Goal: Download file/media

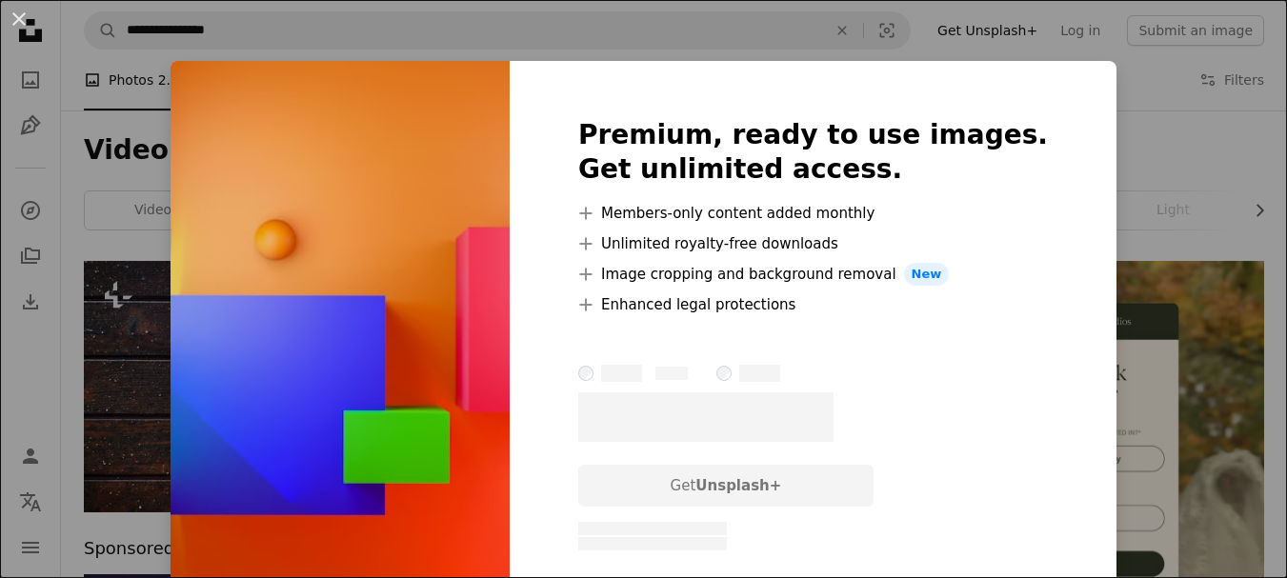
scroll to position [3637, 0]
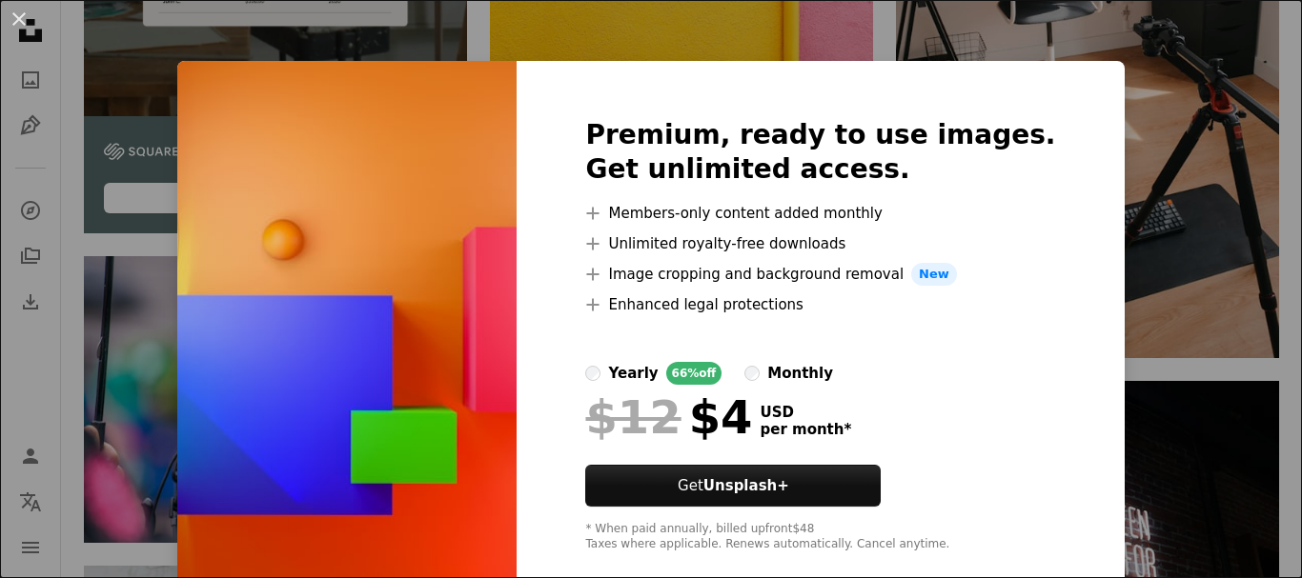
click at [1102, 126] on div "An X shape Premium, ready to use images. Get unlimited access. A plus sign Memb…" at bounding box center [651, 289] width 1302 height 578
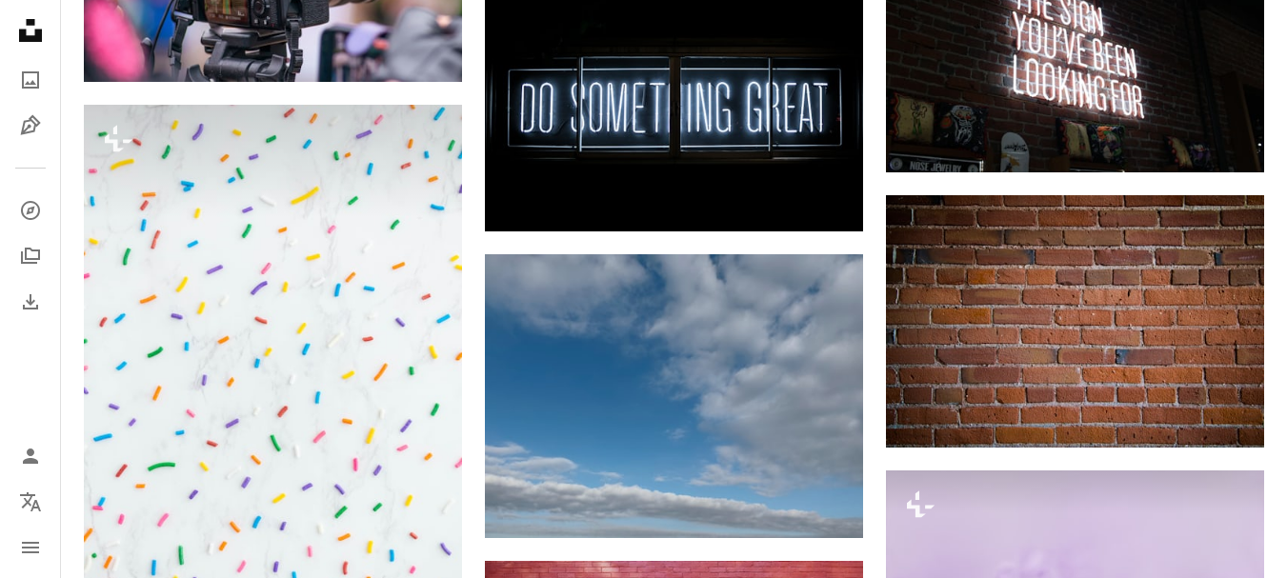
scroll to position [4057, 0]
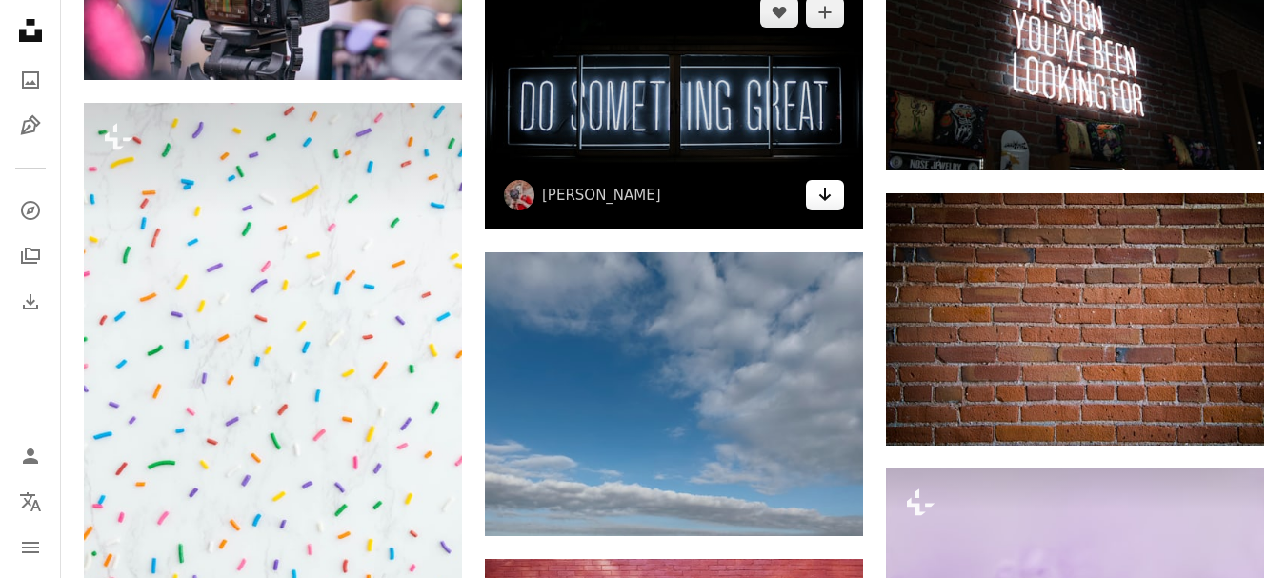
click at [823, 198] on icon "Download" at bounding box center [826, 194] width 12 height 13
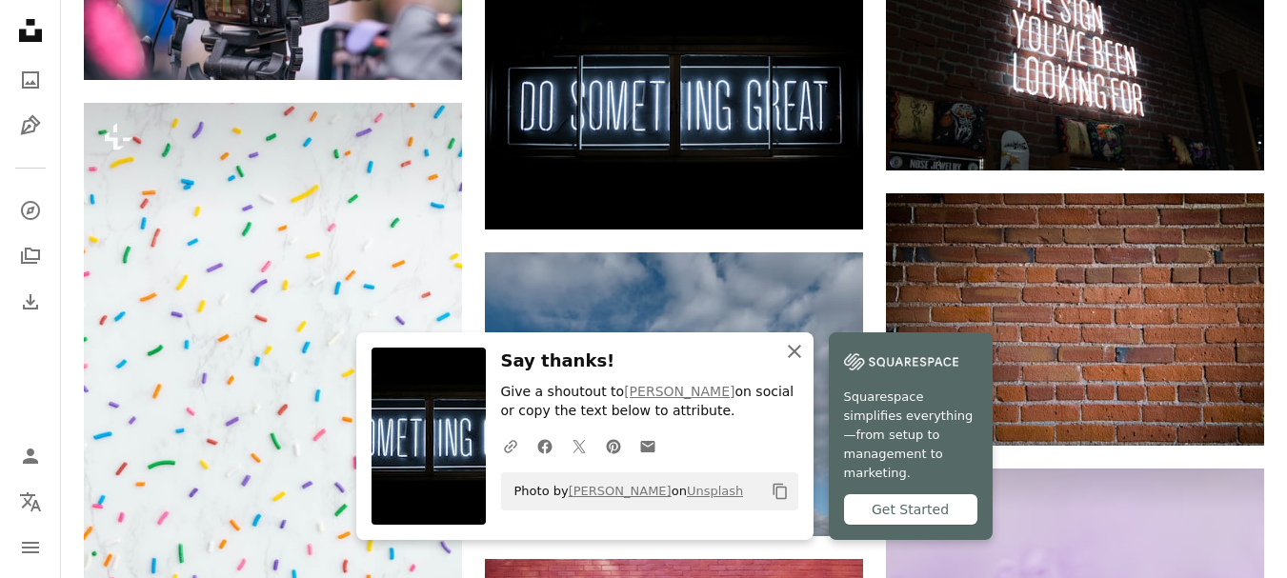
click at [806, 363] on icon "An X shape" at bounding box center [794, 351] width 23 height 23
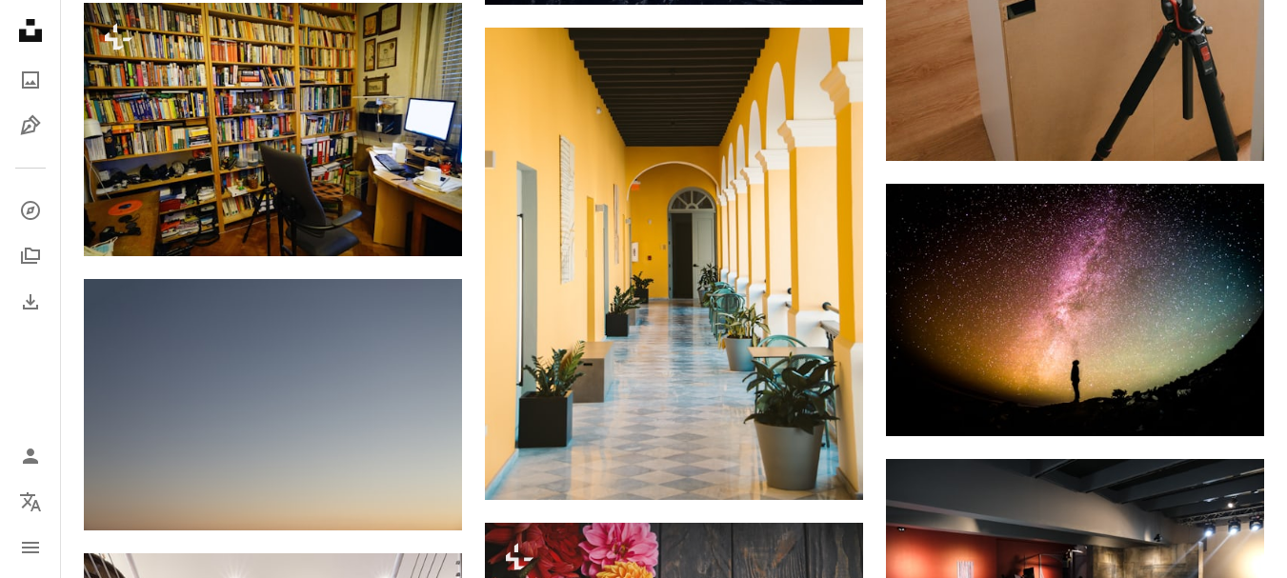
scroll to position [2069, 0]
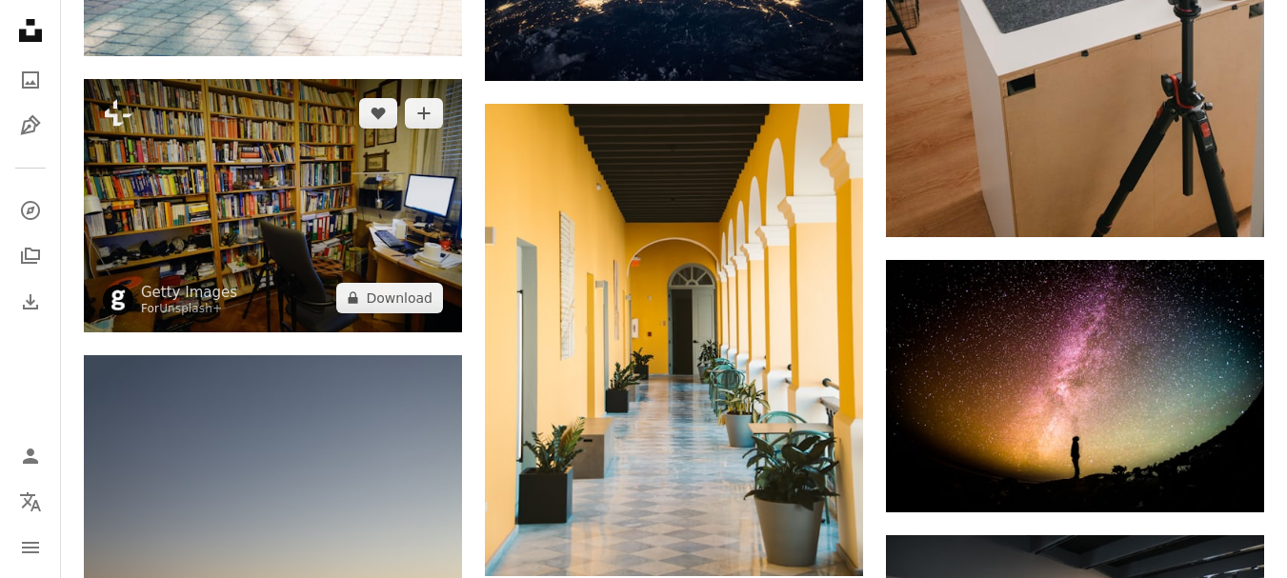
click at [342, 143] on img at bounding box center [273, 205] width 378 height 253
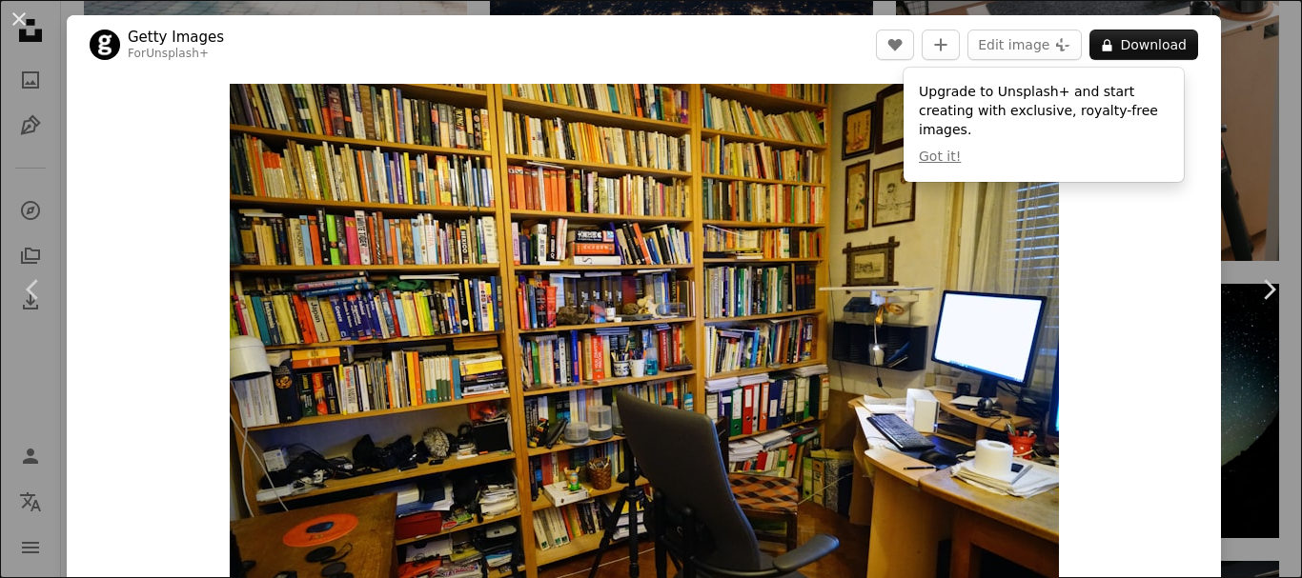
click at [1160, 239] on div "Zoom in" at bounding box center [644, 360] width 1154 height 572
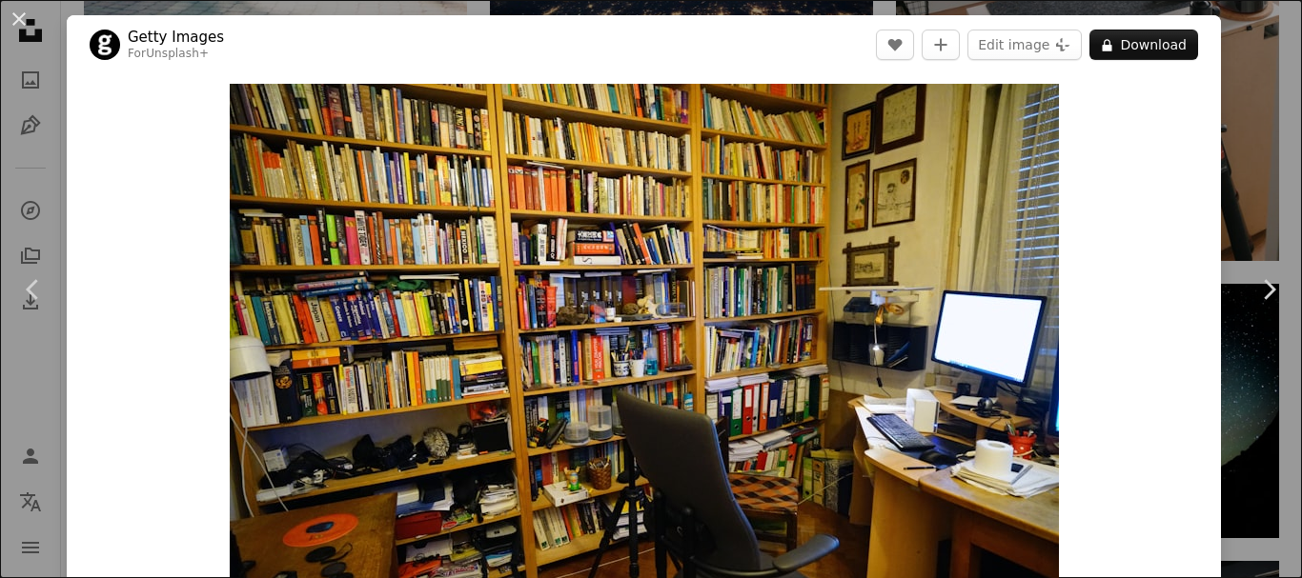
drag, startPoint x: 1173, startPoint y: 340, endPoint x: 1271, endPoint y: 39, distance: 316.7
click at [1271, 39] on div "An X shape Chevron left Chevron right Getty Images For Unsplash+ A heart A plus…" at bounding box center [651, 289] width 1302 height 578
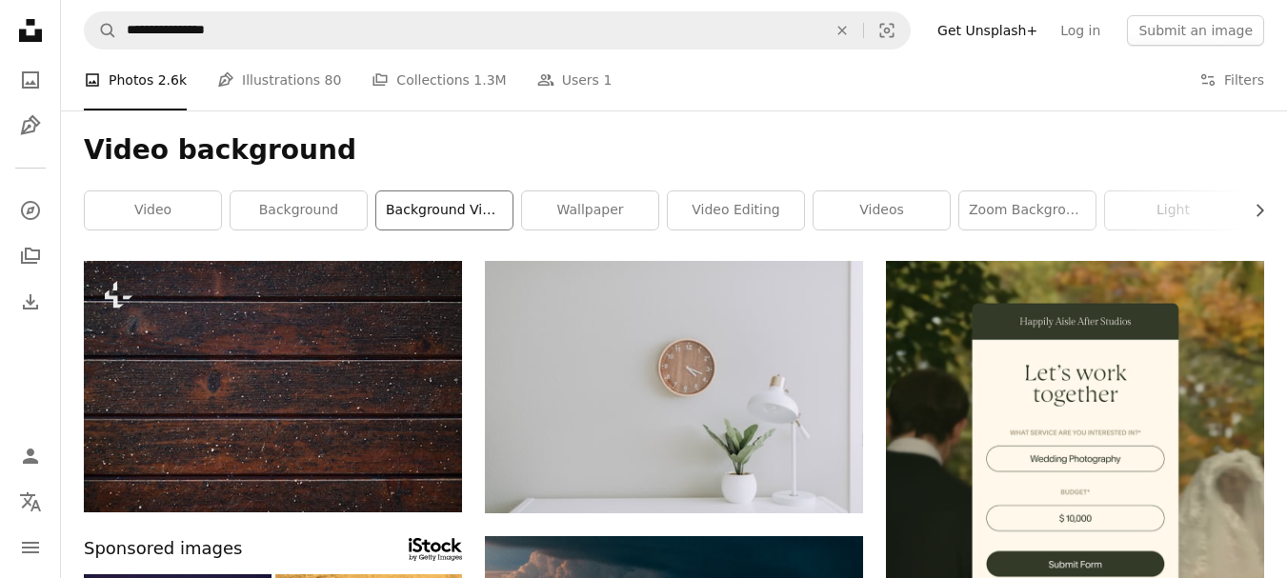
click at [435, 217] on link "background video" at bounding box center [444, 211] width 136 height 38
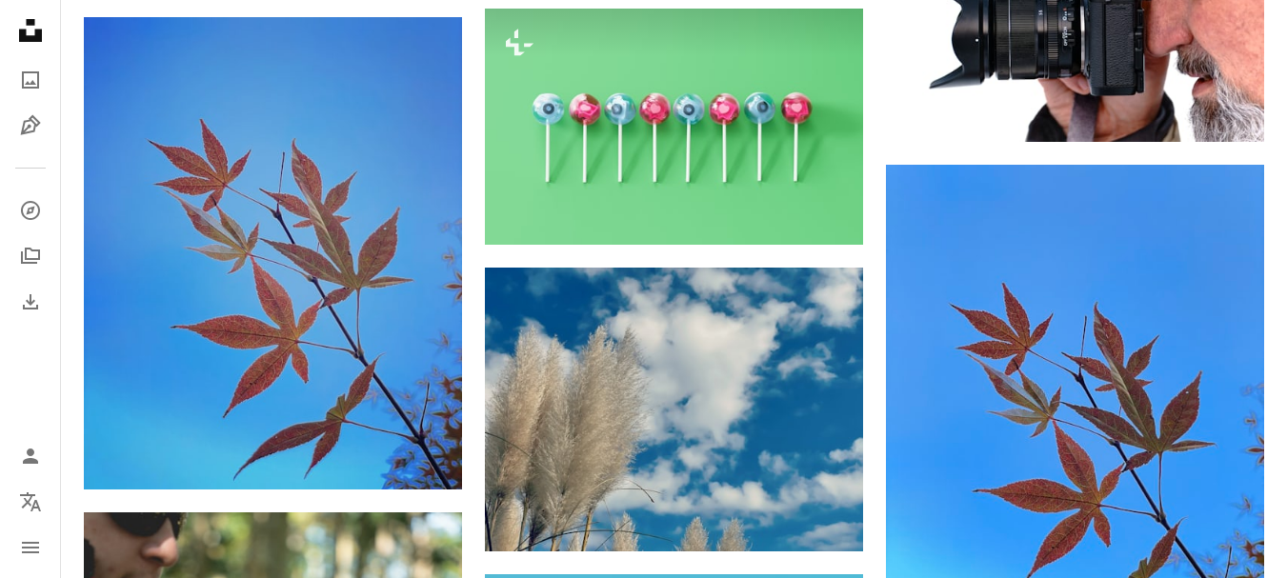
scroll to position [13226, 0]
